Goal: Find specific page/section: Find specific page/section

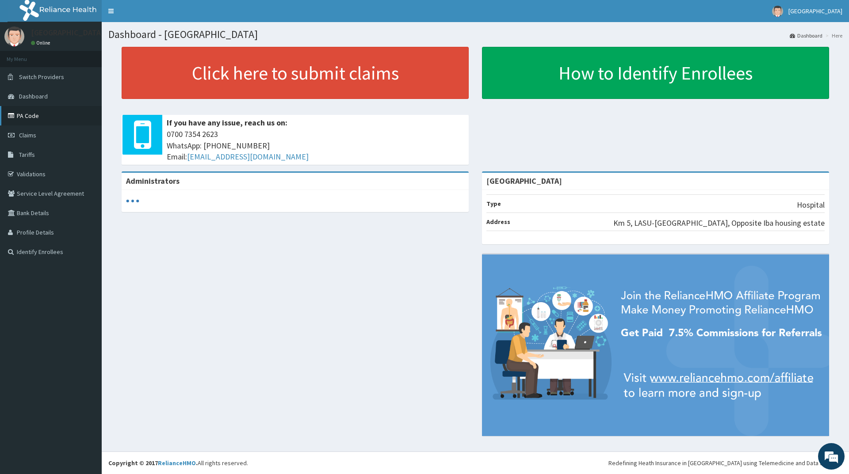
click at [30, 116] on link "PA Code" at bounding box center [51, 115] width 102 height 19
click at [29, 95] on span "Dashboard" at bounding box center [33, 96] width 29 height 8
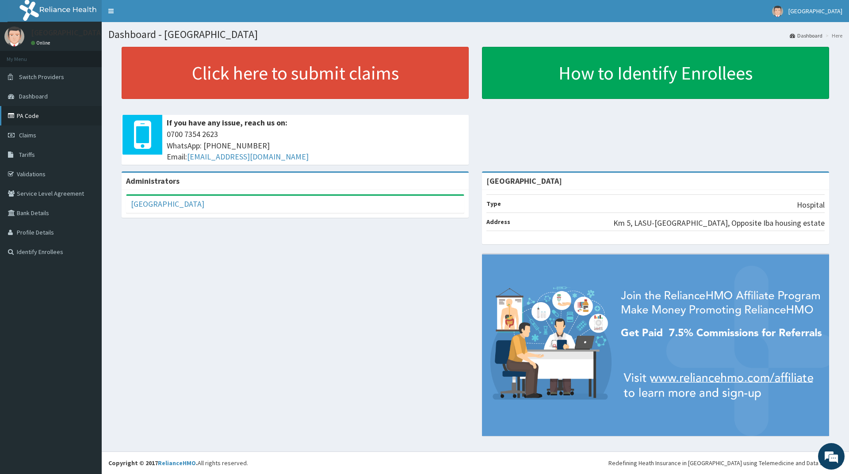
click at [26, 115] on link "PA Code" at bounding box center [51, 115] width 102 height 19
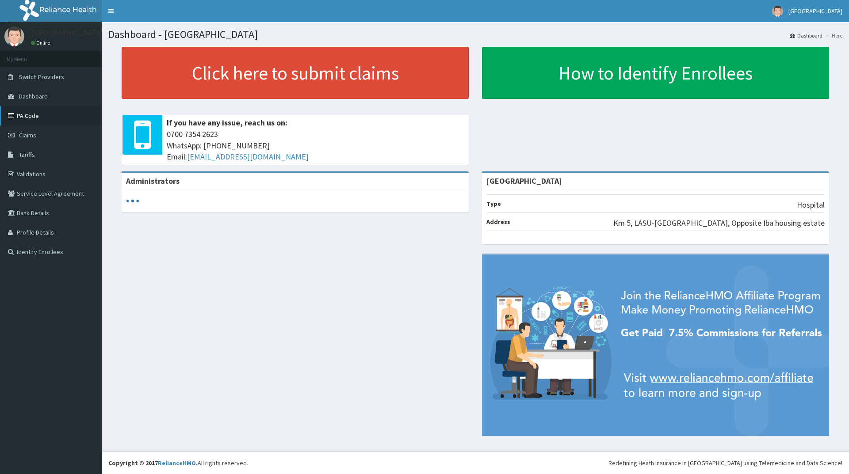
click at [29, 115] on link "PA Code" at bounding box center [51, 115] width 102 height 19
